Goal: Transaction & Acquisition: Purchase product/service

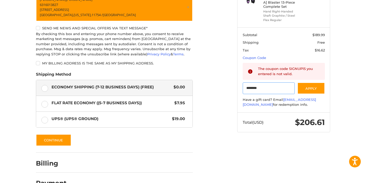
scroll to position [94, 0]
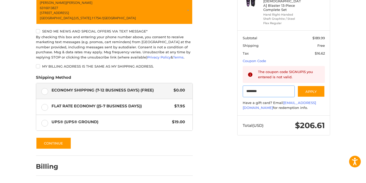
drag, startPoint x: 277, startPoint y: 86, endPoint x: 203, endPoint y: 86, distance: 73.8
click at [203, 86] on div "Customer [EMAIL_ADDRESS][DOMAIN_NAME] Sign Out Shipping Shipping Address [PERSO…" at bounding box center [183, 74] width 312 height 252
click at [258, 86] on input "********" at bounding box center [269, 92] width 52 height 12
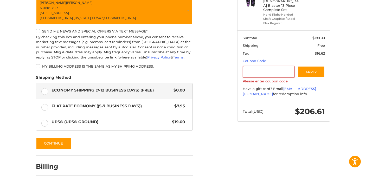
click at [241, 113] on aside "Order Summary Edit Cart 1 Item 1 x Nitro [DEMOGRAPHIC_DATA] Blaster 13-Piece Co…" at bounding box center [283, 37] width 101 height 179
click at [52, 146] on button "Continue" at bounding box center [53, 143] width 35 height 12
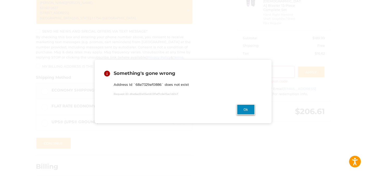
click at [248, 109] on button "Ok" at bounding box center [246, 109] width 18 height 11
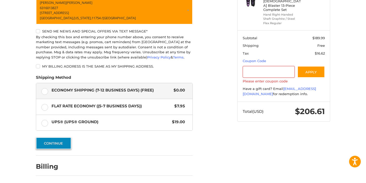
click at [61, 146] on button "Continue" at bounding box center [53, 143] width 35 height 12
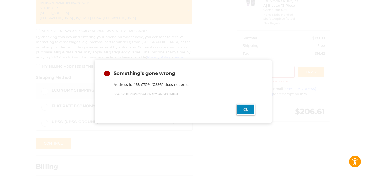
click at [246, 114] on button "Ok" at bounding box center [246, 109] width 18 height 11
